Goal: Navigation & Orientation: Find specific page/section

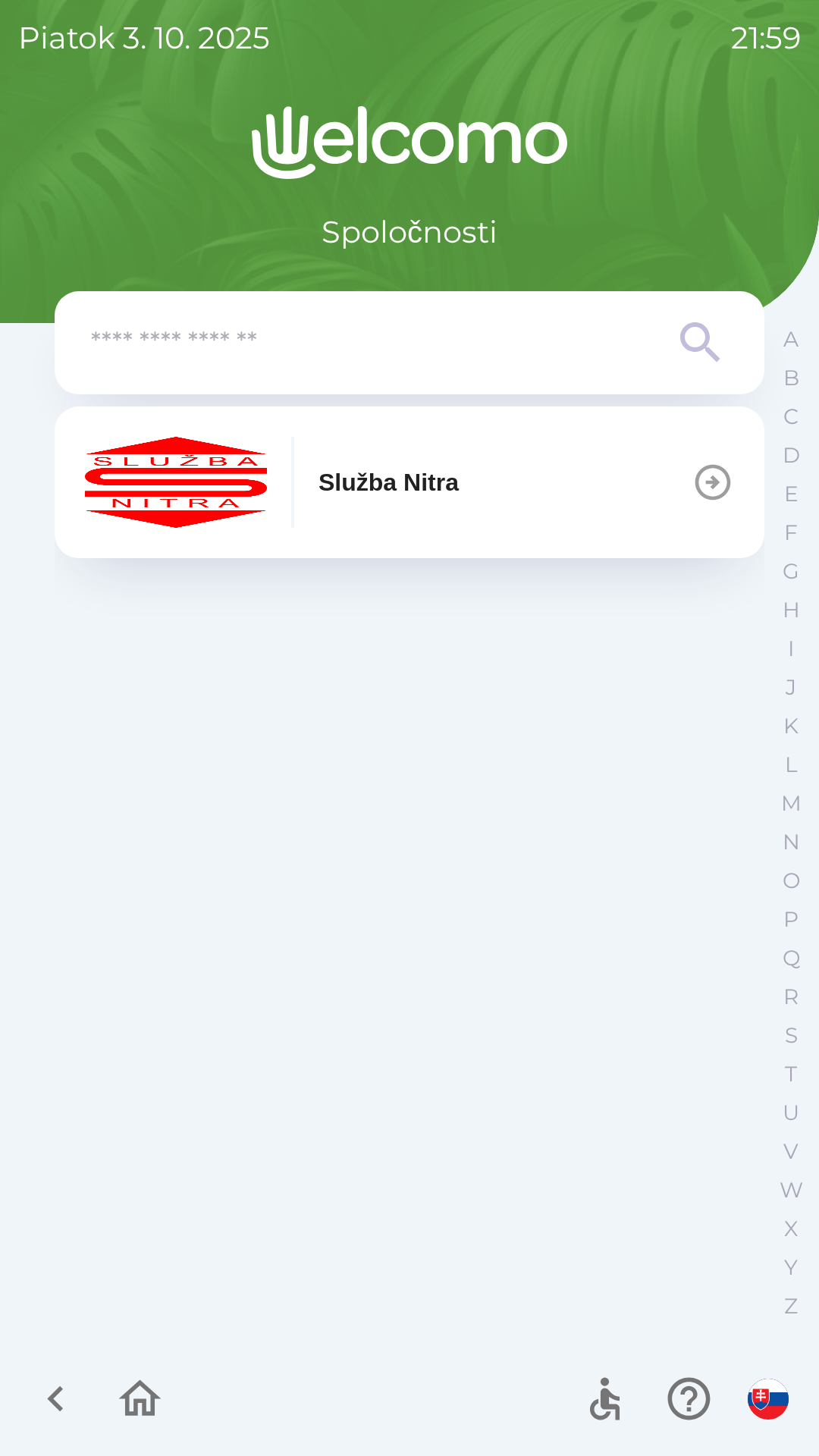
click at [709, 493] on icon "button" at bounding box center [713, 482] width 42 height 42
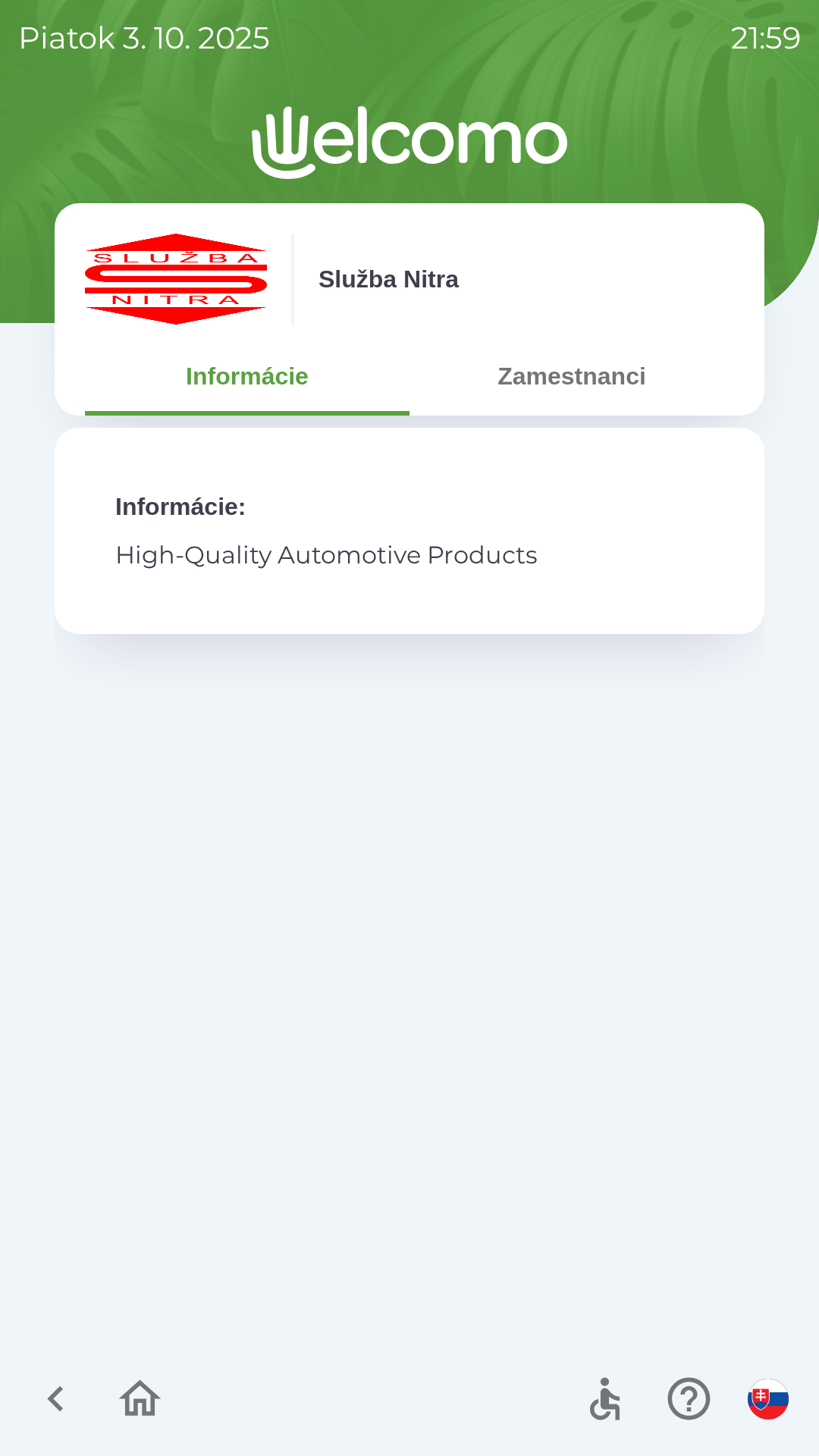
click at [572, 355] on button "Zamestnanci" at bounding box center [571, 376] width 324 height 55
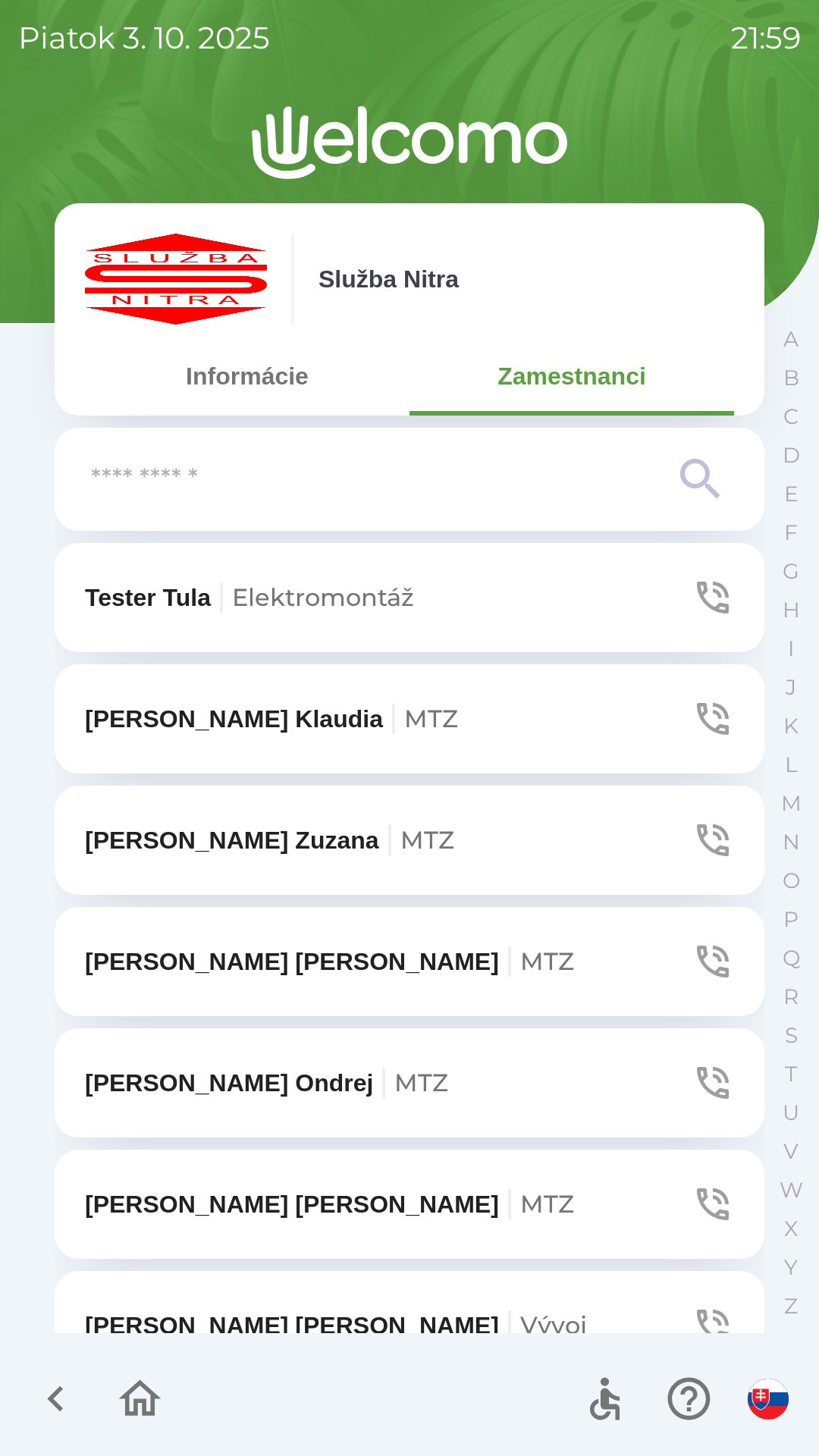
click at [74, 1393] on icon "button" at bounding box center [55, 1399] width 51 height 51
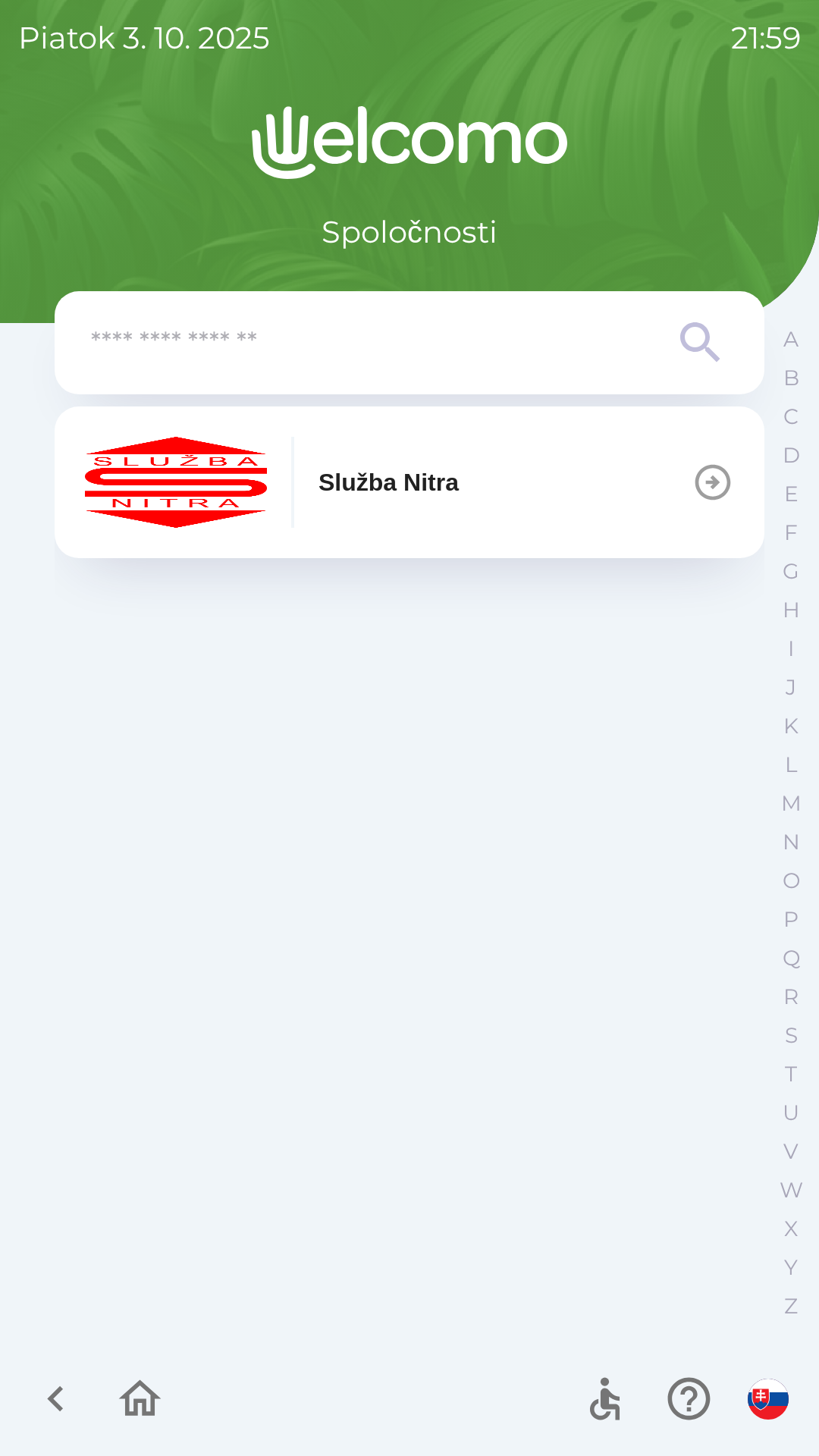
click at [59, 1397] on icon "button" at bounding box center [55, 1399] width 51 height 51
